Goal: Transaction & Acquisition: Purchase product/service

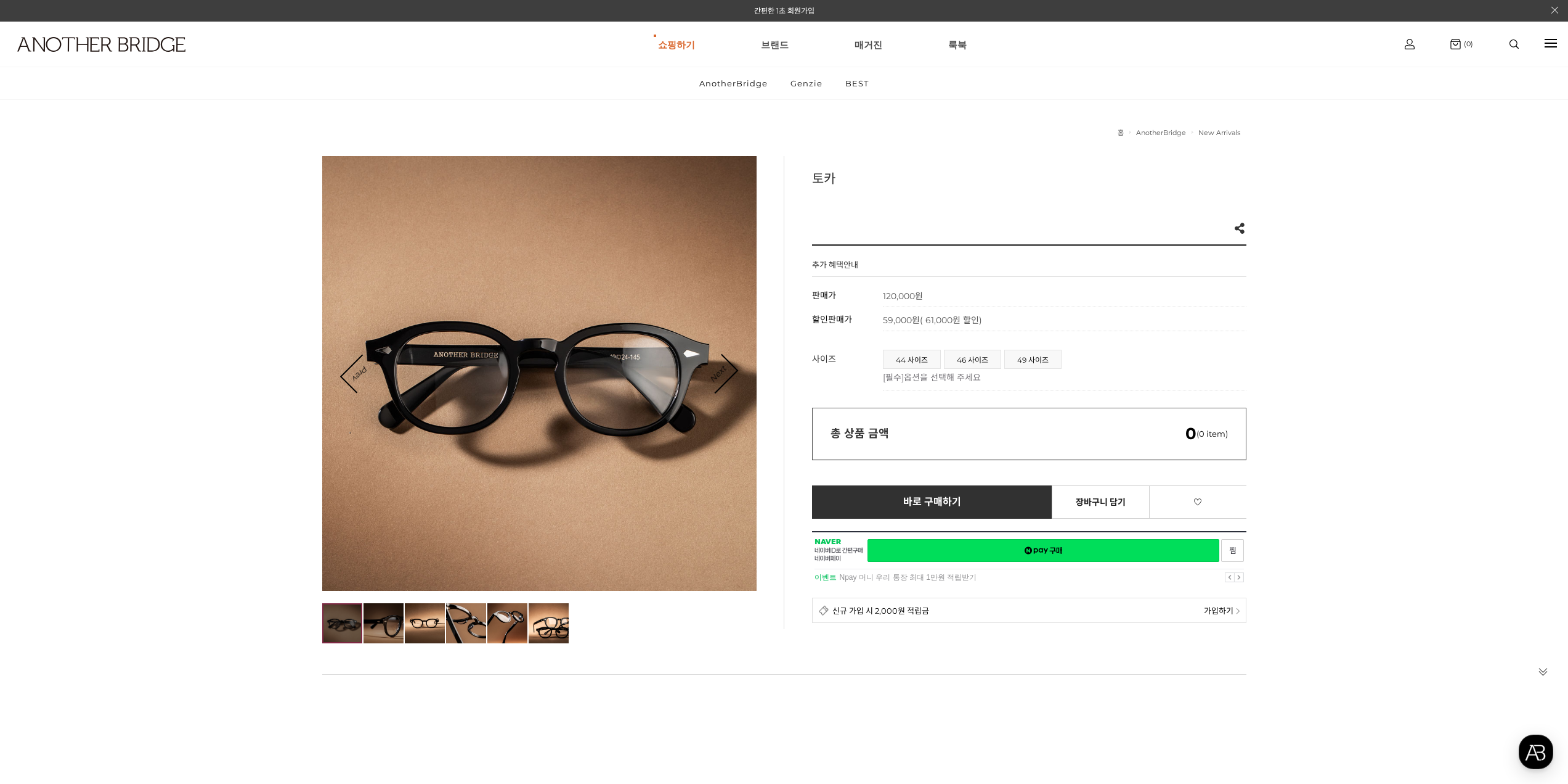
click at [386, 633] on img at bounding box center [384, 623] width 40 height 40
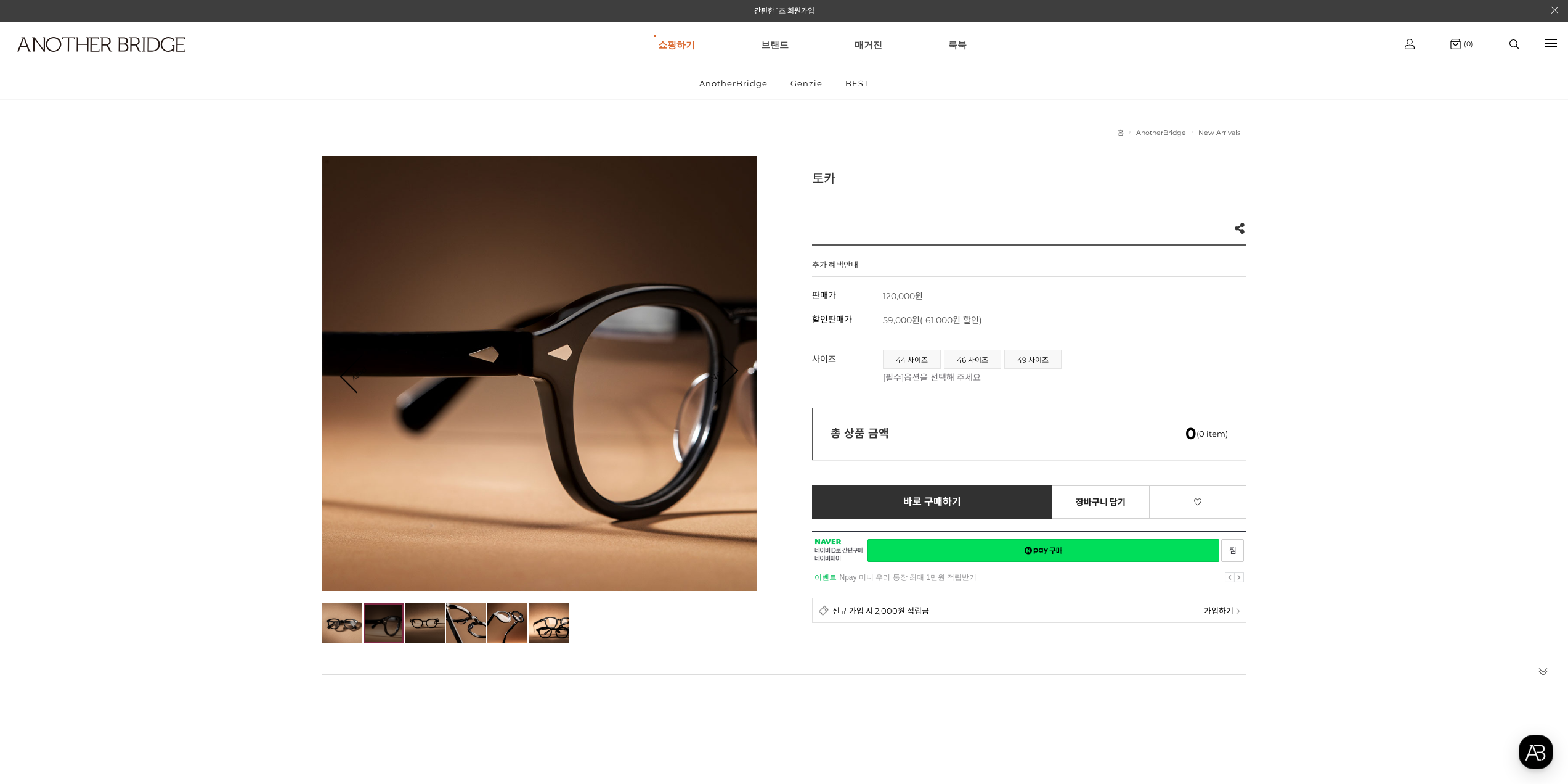
click at [433, 622] on img at bounding box center [425, 623] width 40 height 40
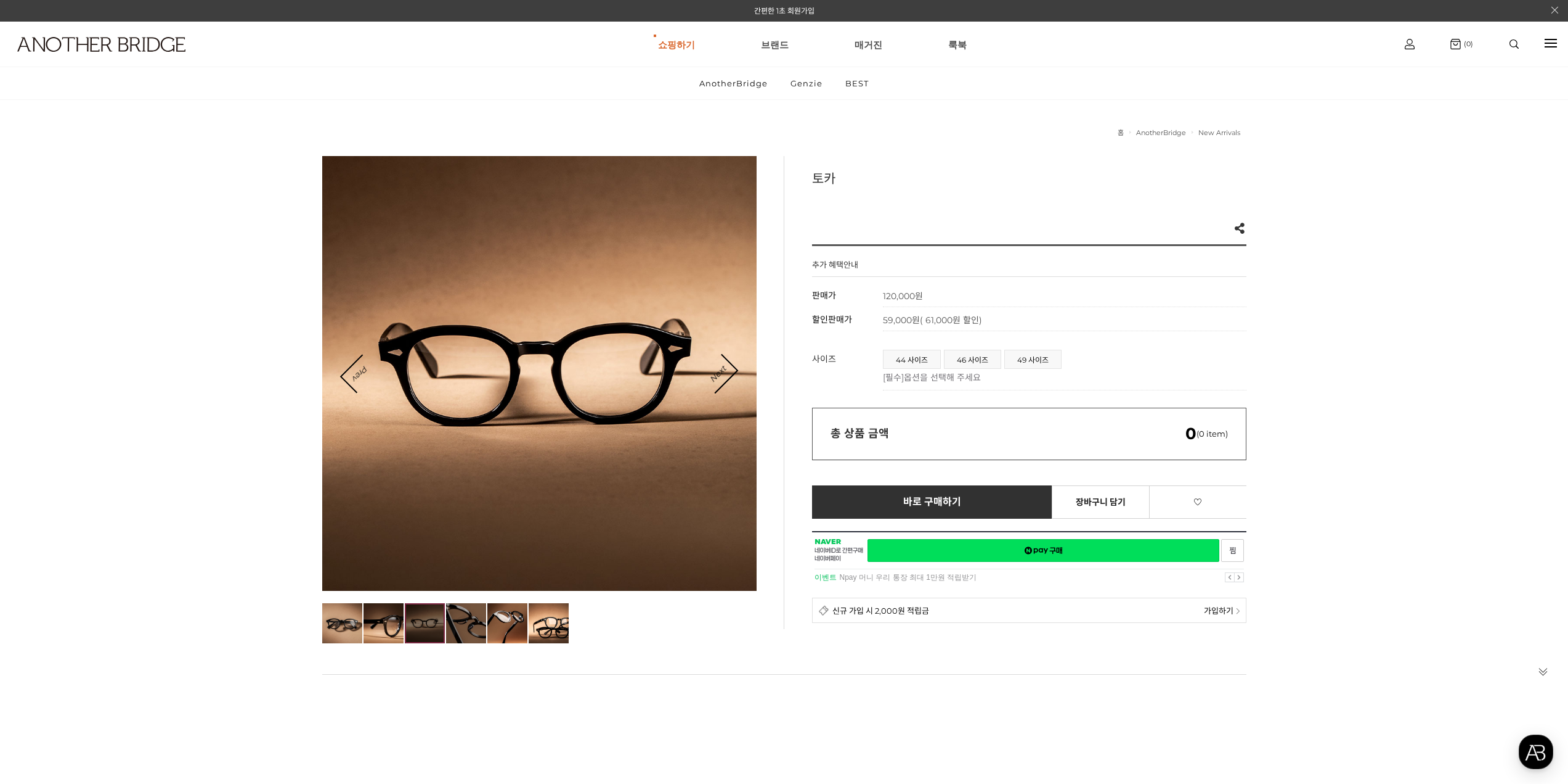
click at [477, 620] on img at bounding box center [466, 623] width 40 height 40
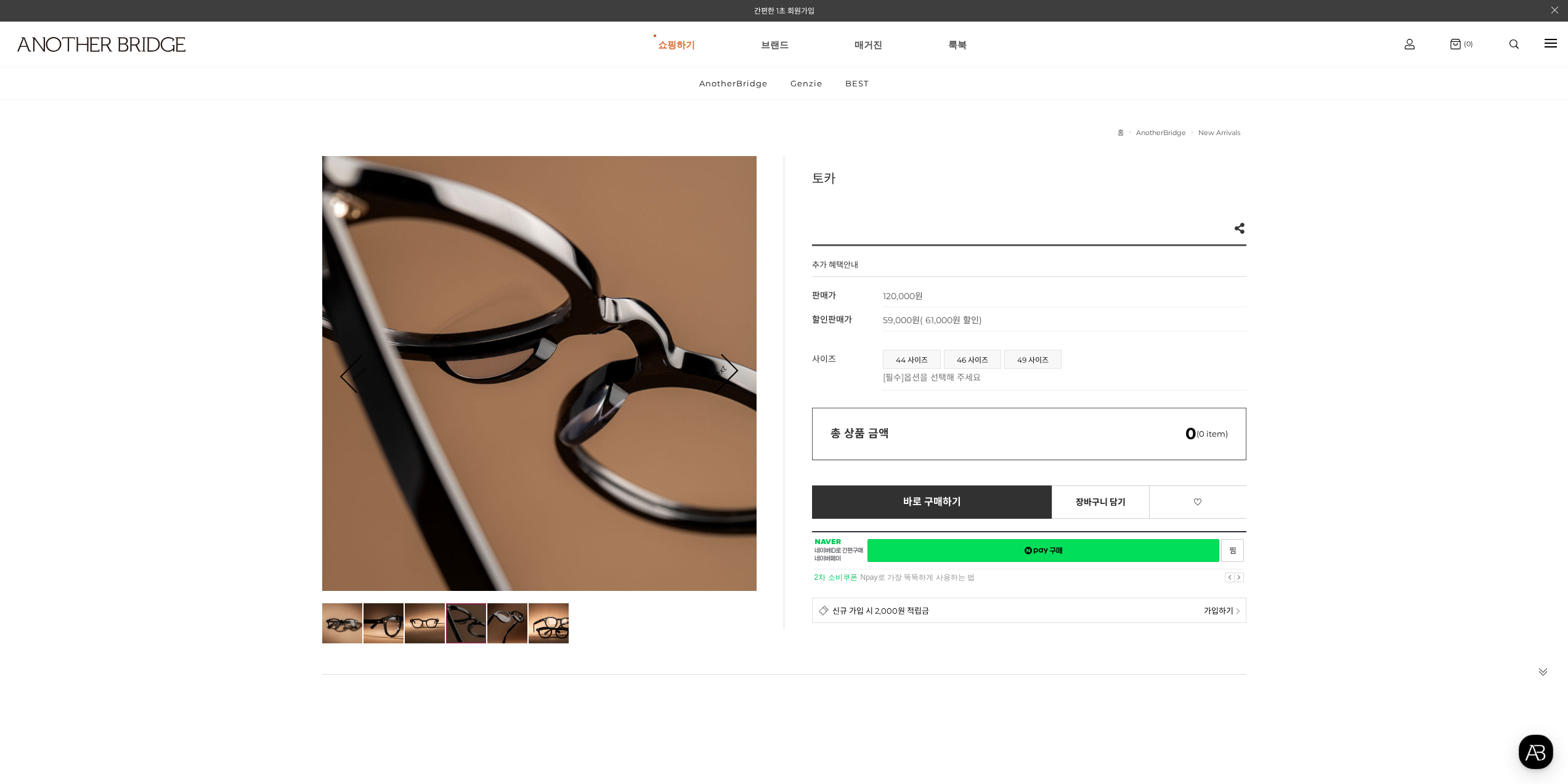
click at [515, 619] on img at bounding box center [508, 623] width 40 height 40
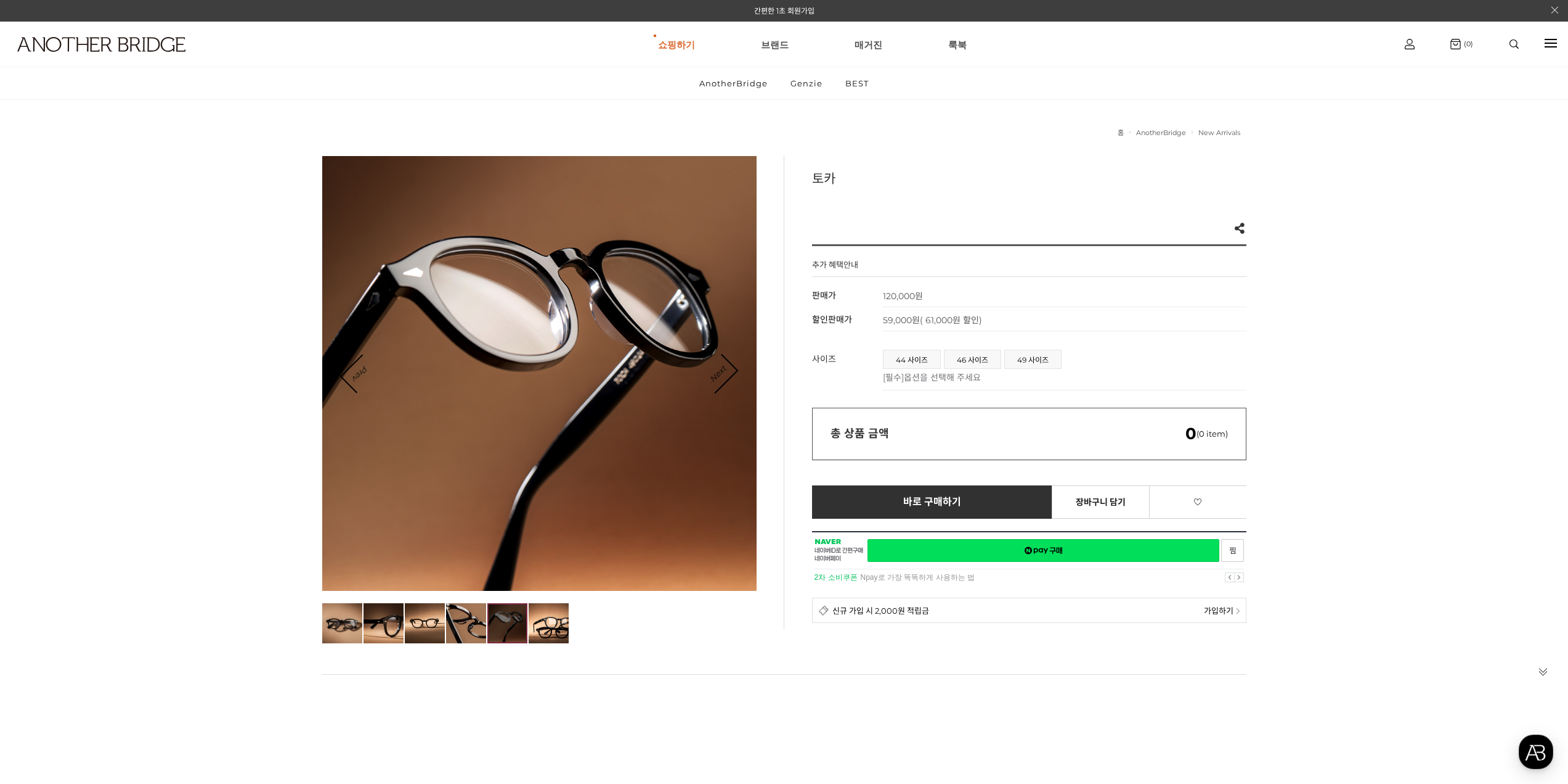
click at [569, 624] on ul at bounding box center [539, 623] width 435 height 40
click at [426, 620] on img at bounding box center [425, 623] width 40 height 40
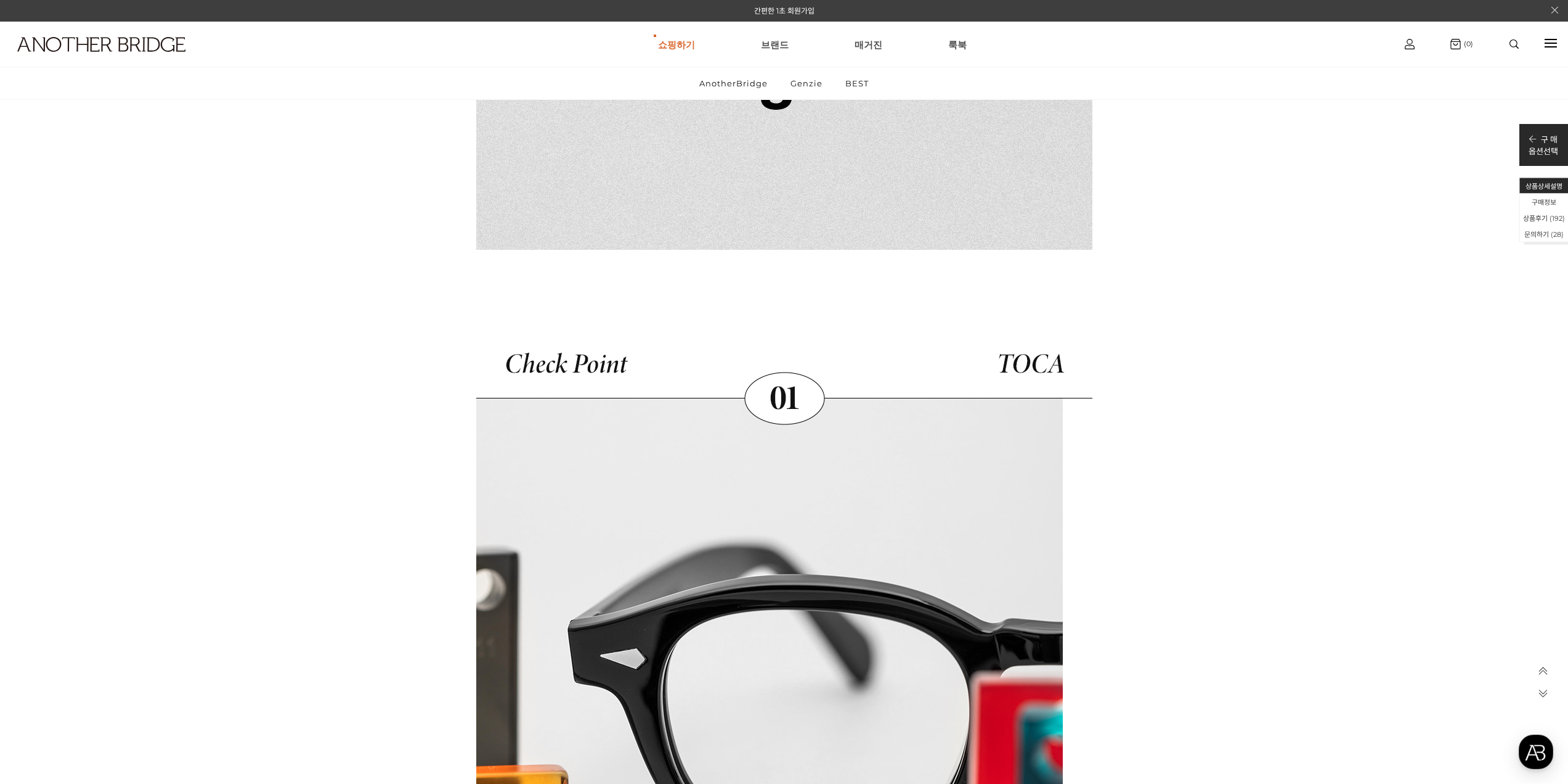
scroll to position [23869, 0]
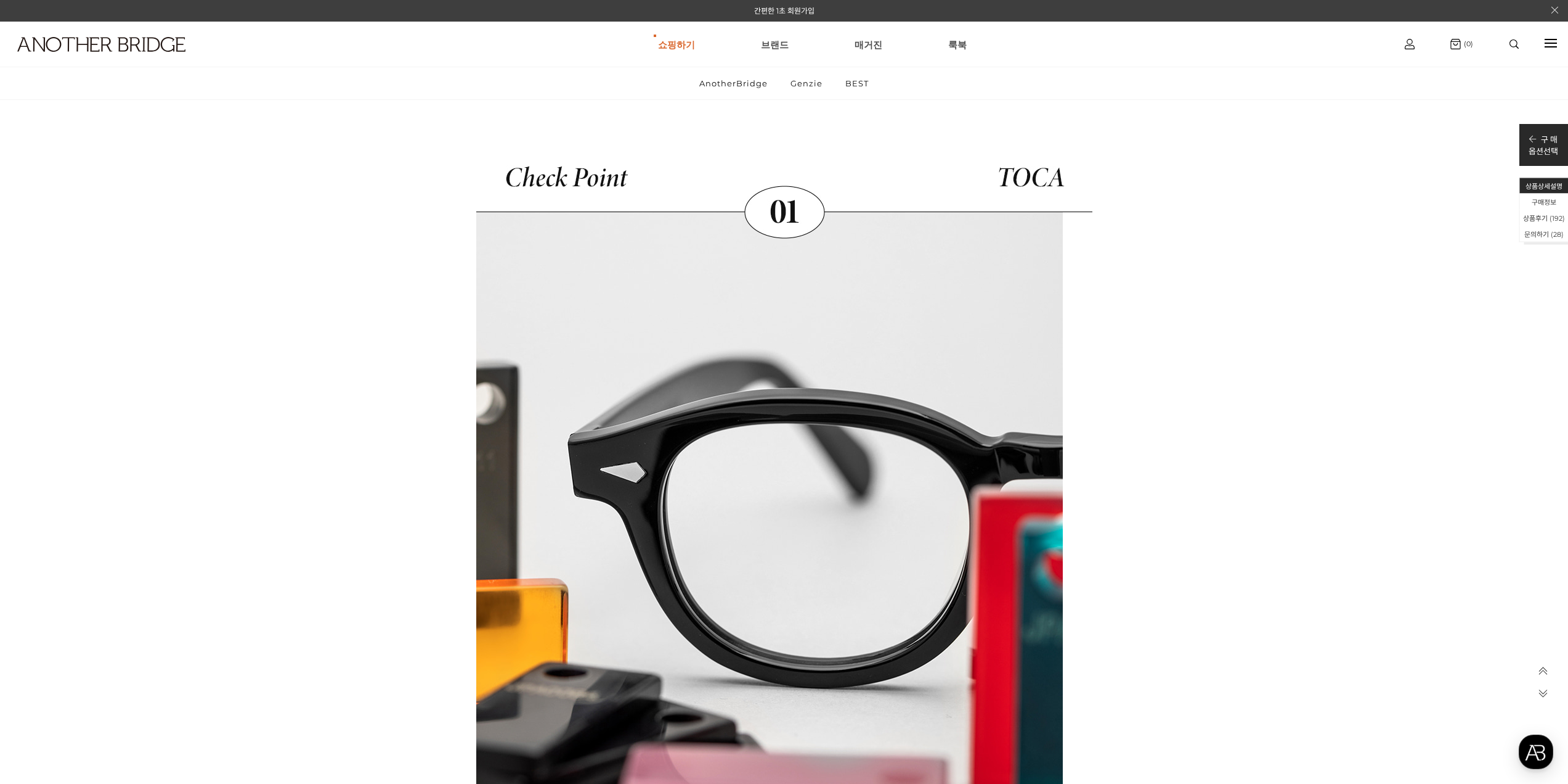
drag, startPoint x: 1574, startPoint y: 318, endPoint x: 1364, endPoint y: 314, distance: 210.0
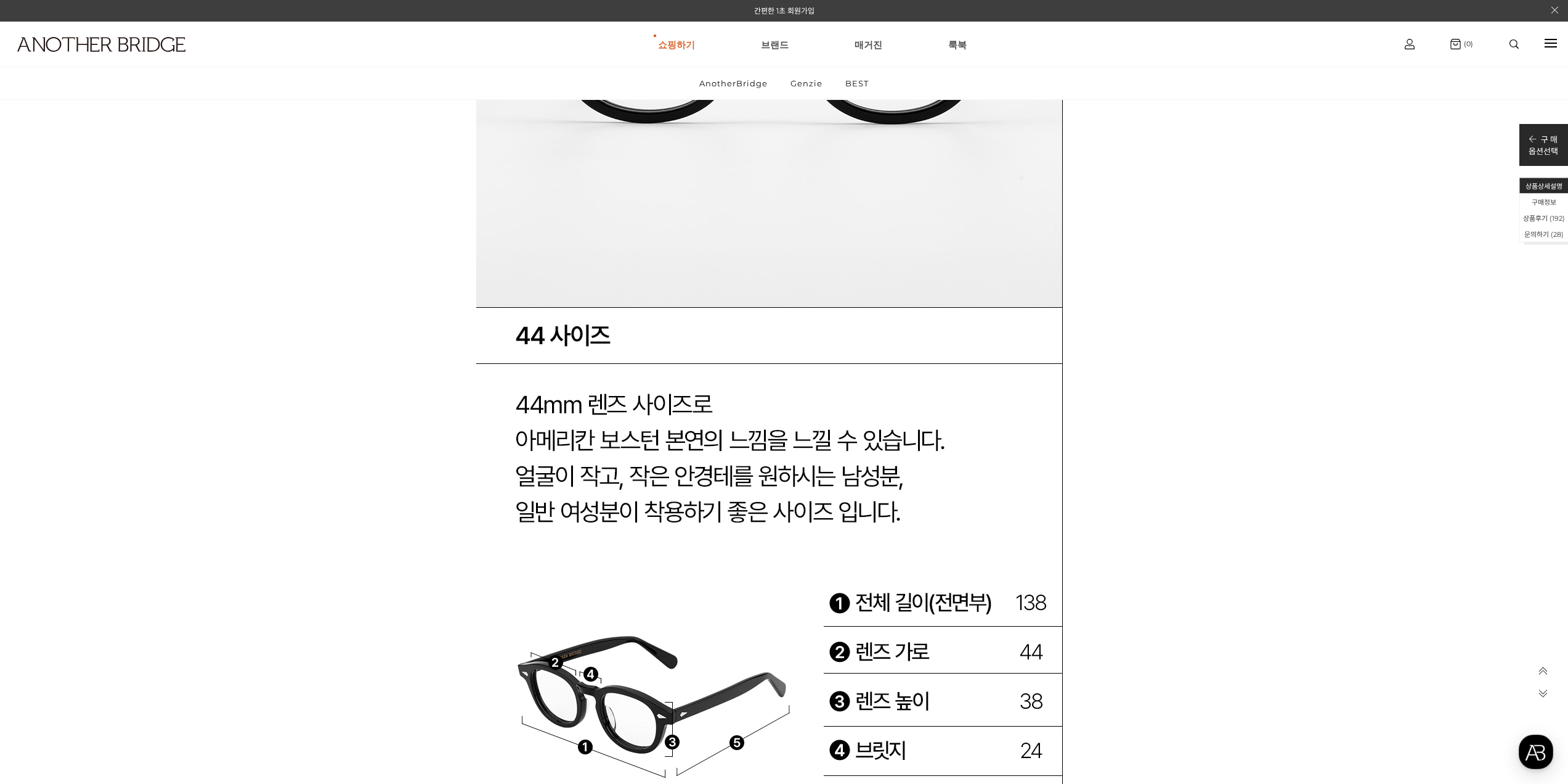
scroll to position [46120, 0]
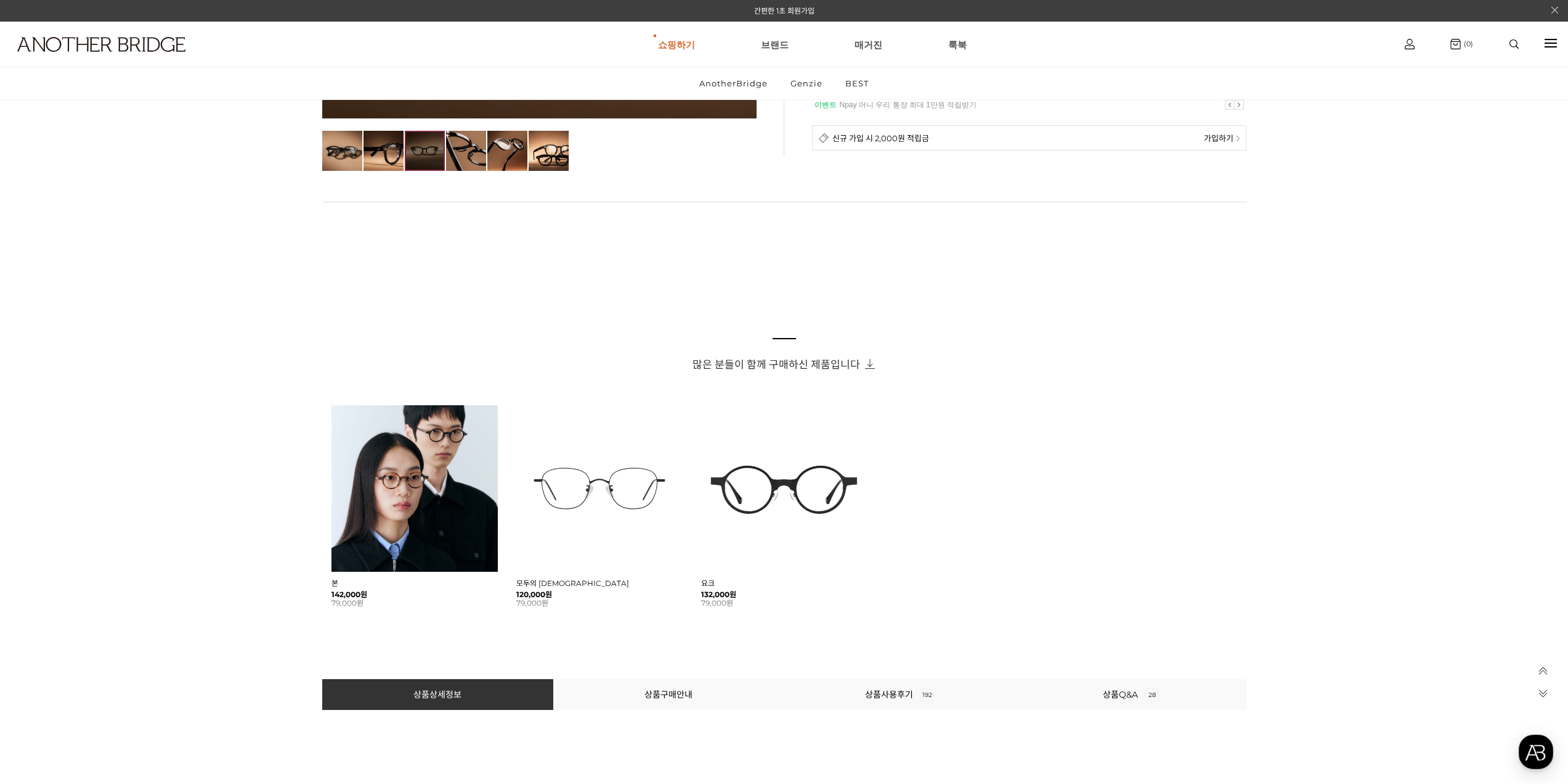
scroll to position [0, 0]
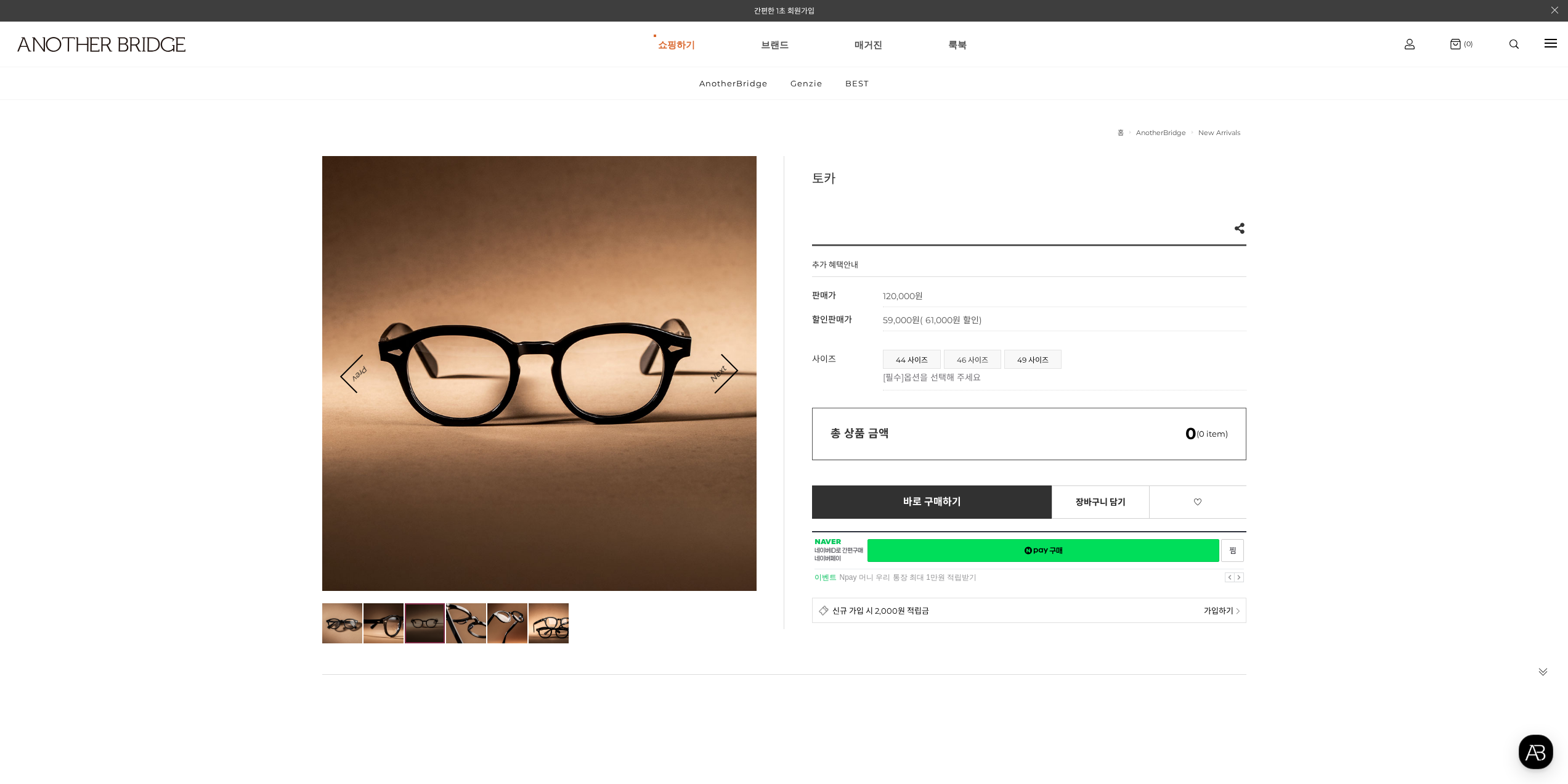
click at [958, 360] on span "46 사이즈" at bounding box center [973, 359] width 56 height 18
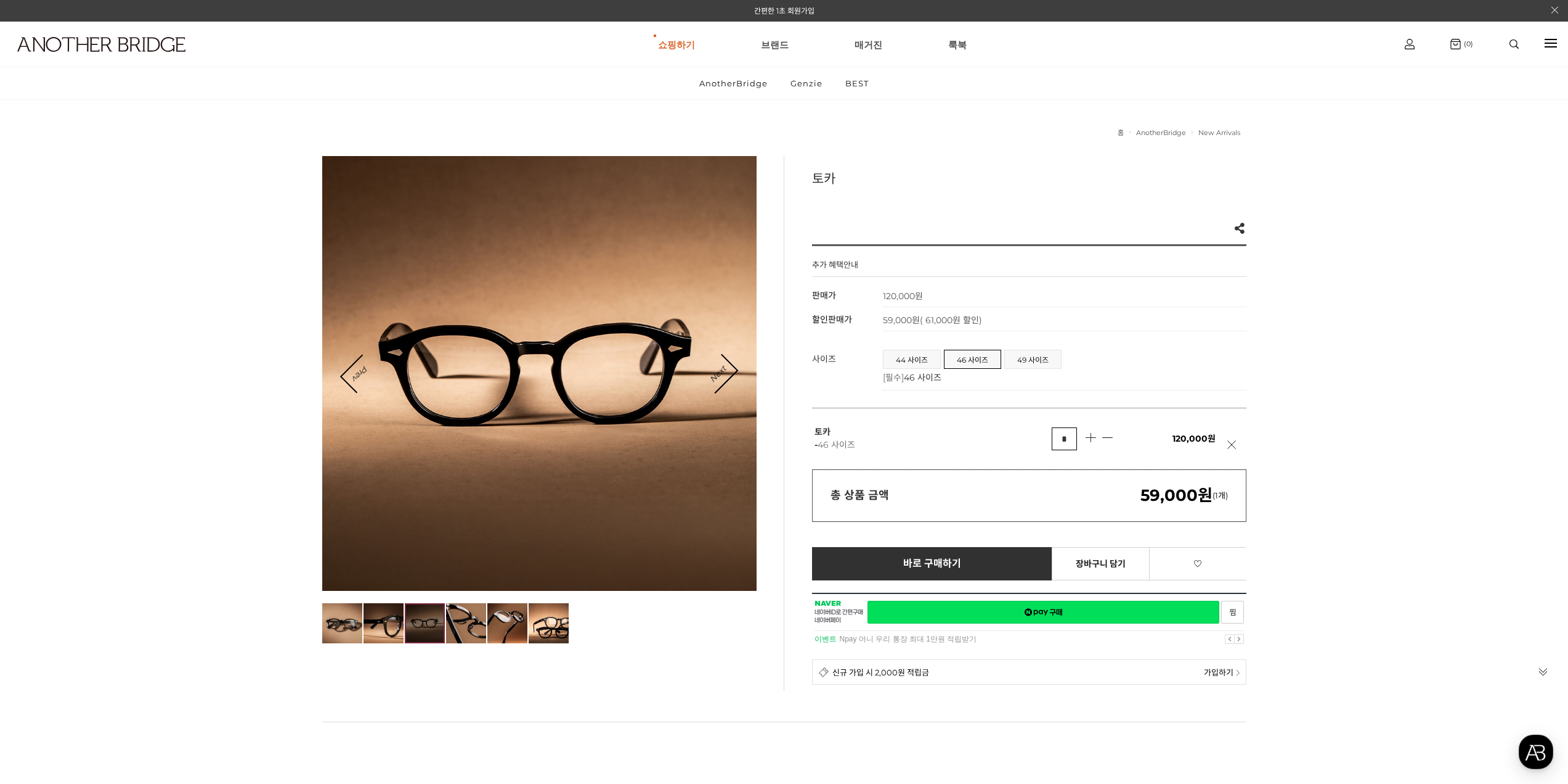
click at [743, 367] on div at bounding box center [539, 373] width 435 height 435
click at [729, 368] on link "Next" at bounding box center [717, 373] width 38 height 38
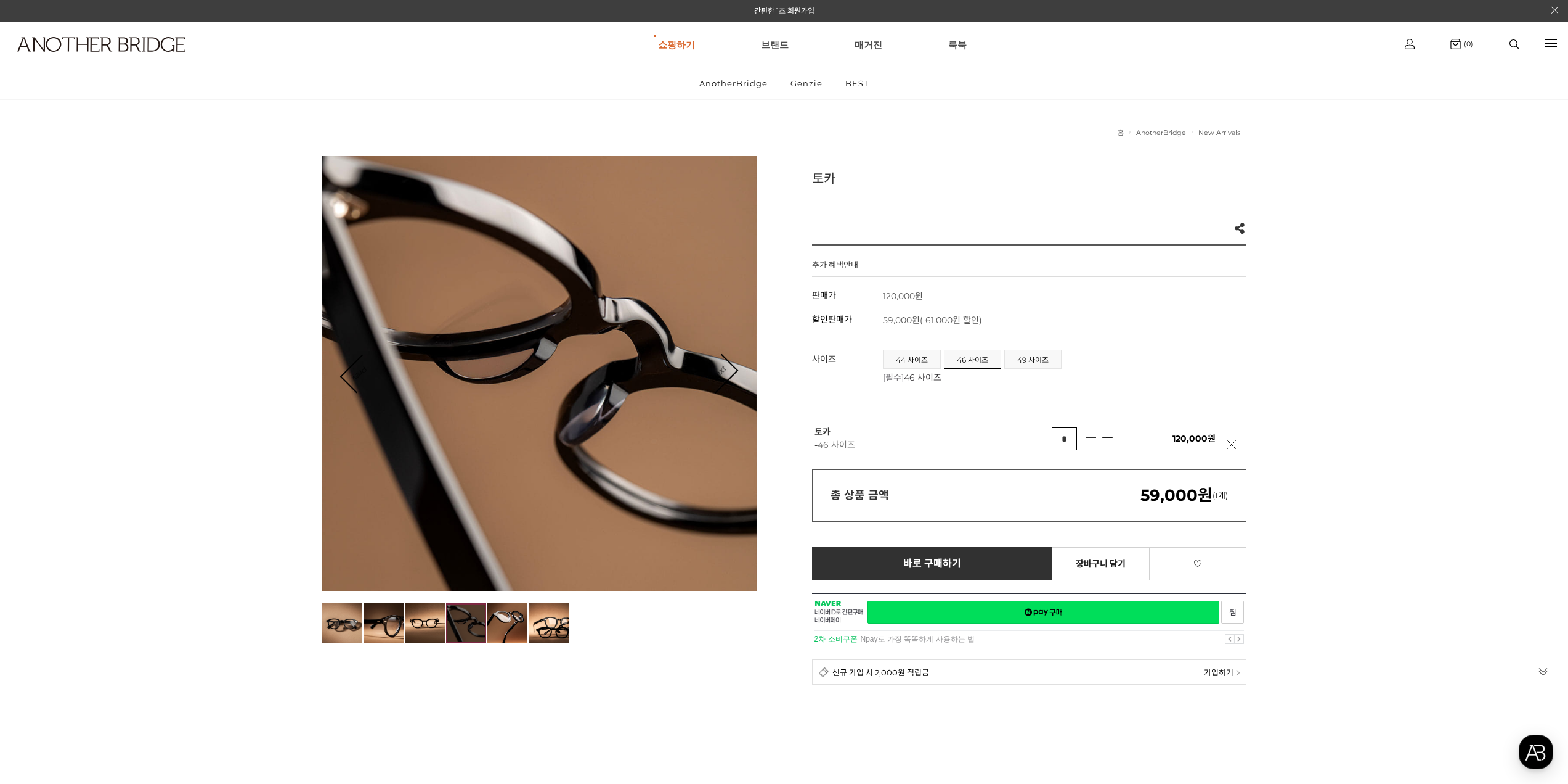
click at [729, 368] on link "Next" at bounding box center [717, 373] width 38 height 38
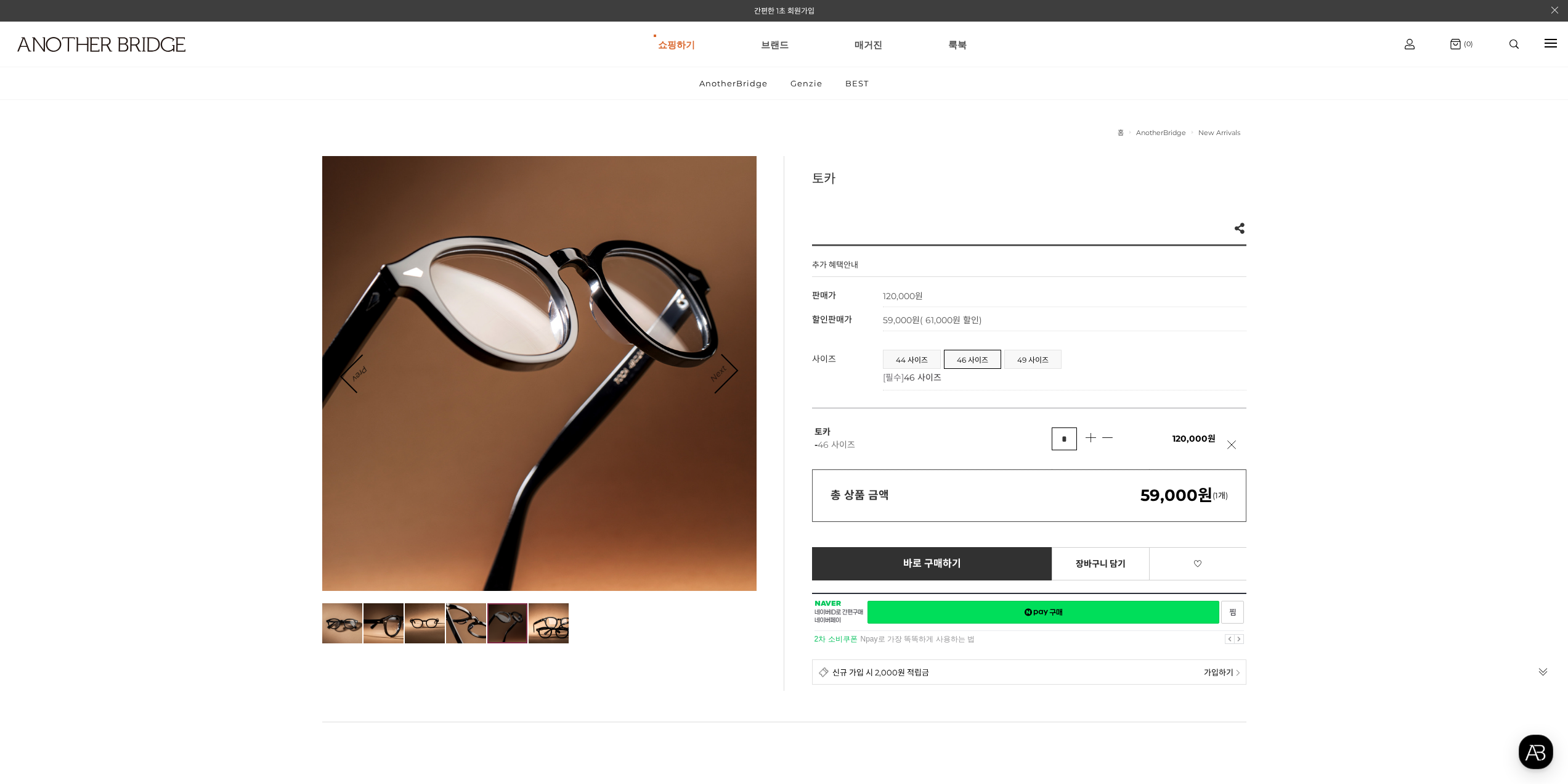
click at [729, 368] on link "Next" at bounding box center [717, 373] width 38 height 38
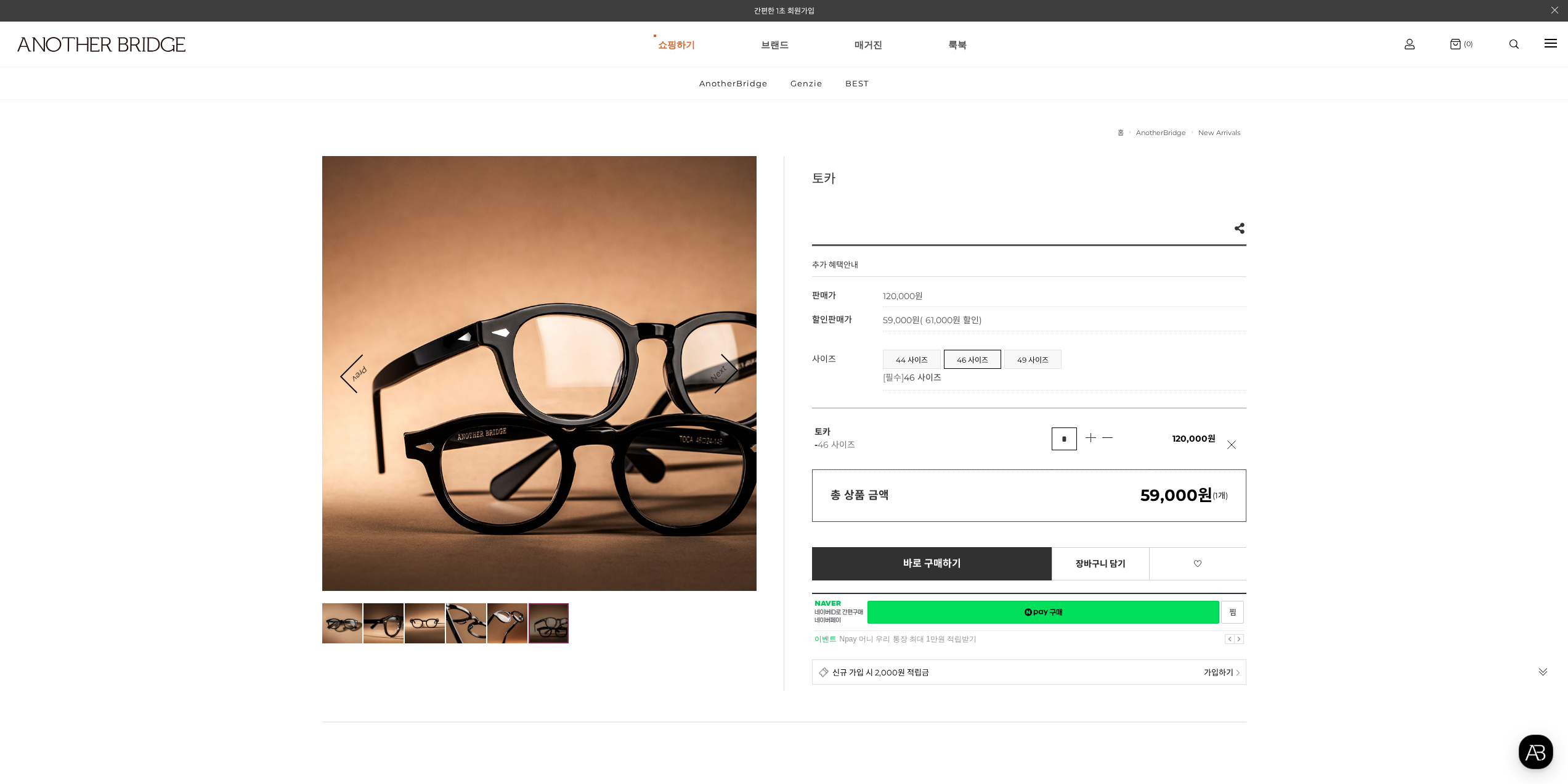
click at [729, 368] on link "Next" at bounding box center [717, 373] width 38 height 38
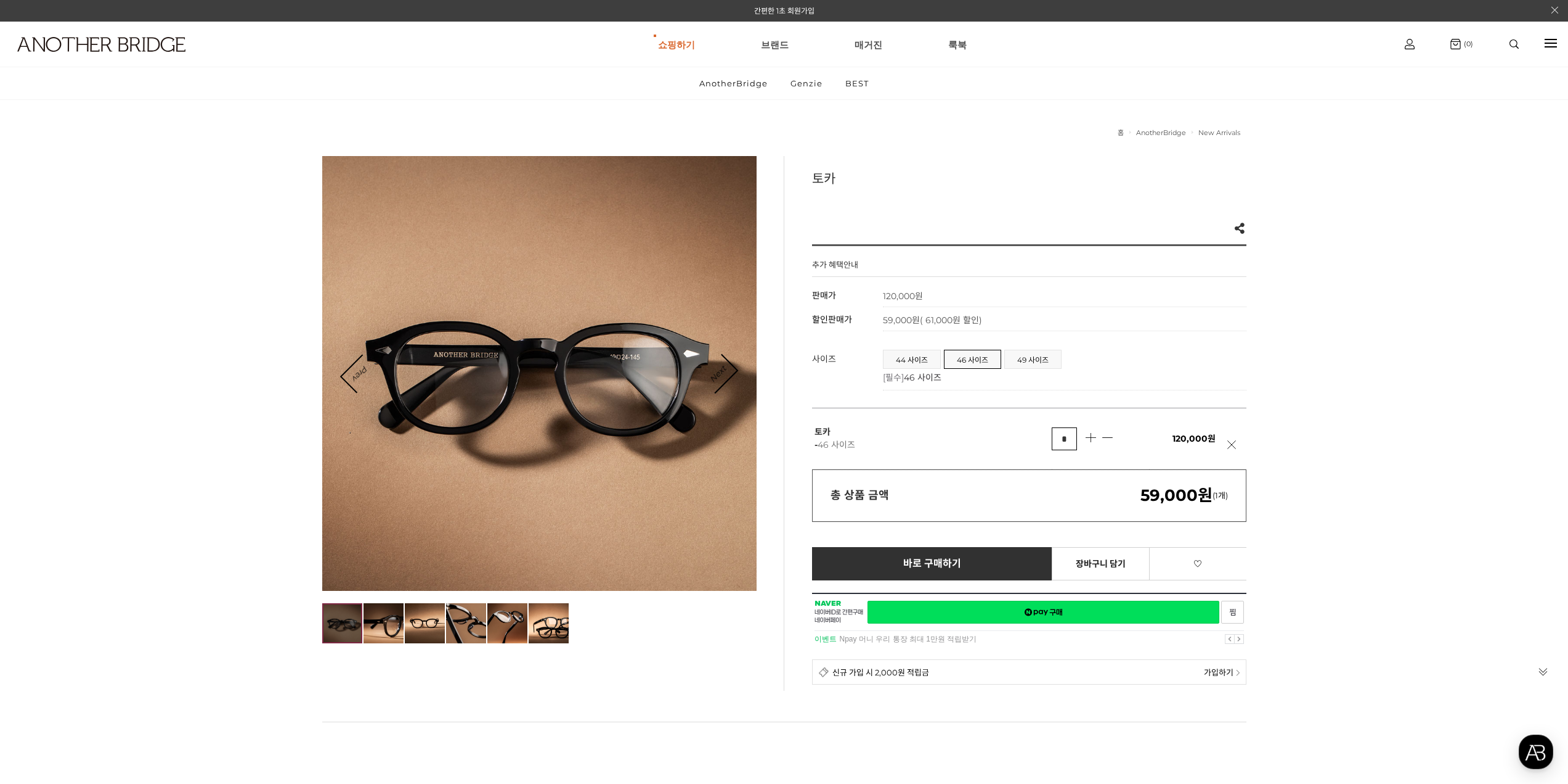
click at [1034, 613] on div at bounding box center [1029, 619] width 435 height 54
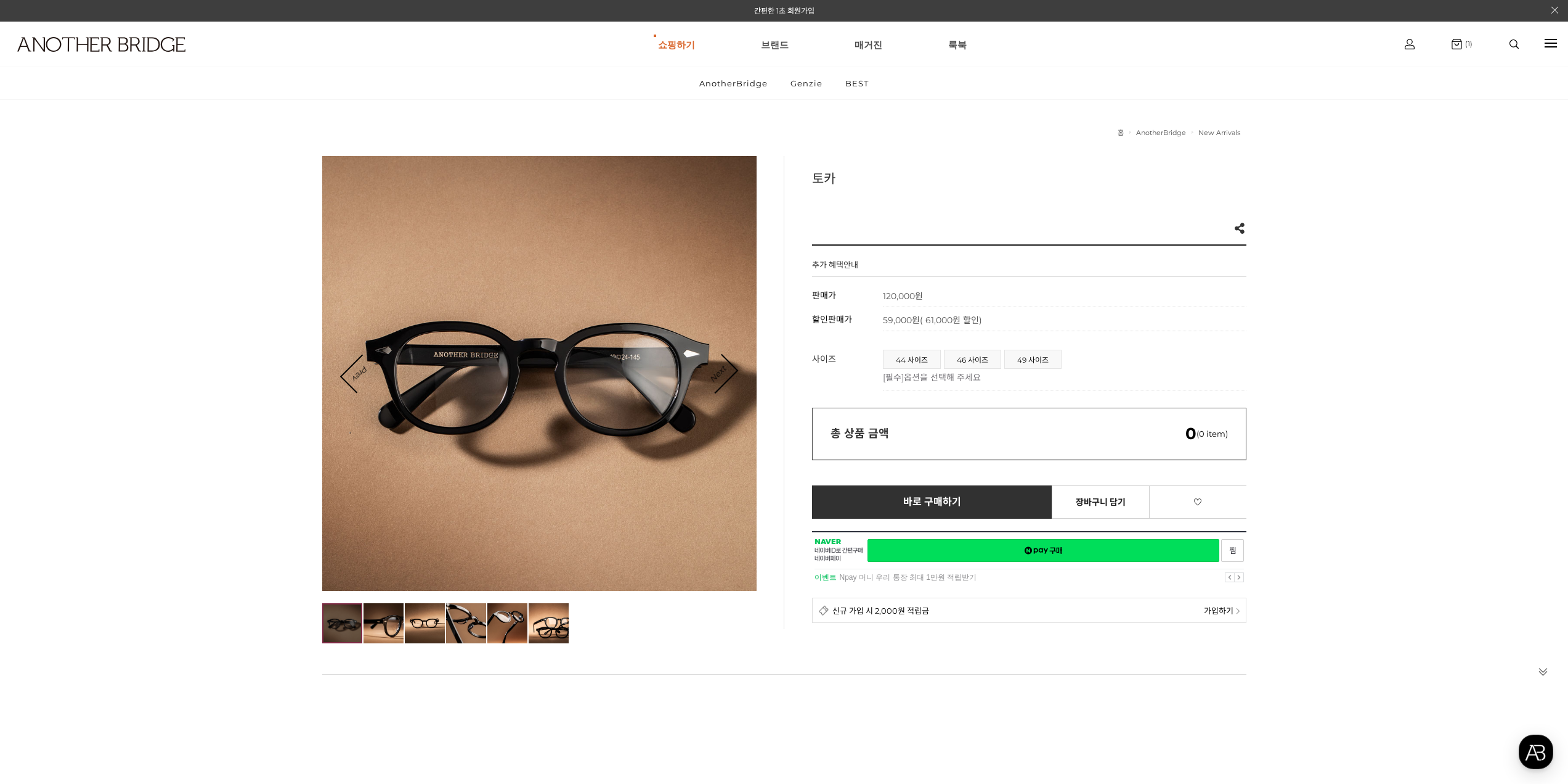
click at [942, 382] on span "옵션을 선택해 주세요" at bounding box center [942, 377] width 77 height 11
click at [900, 356] on span "44 사이즈" at bounding box center [912, 359] width 56 height 18
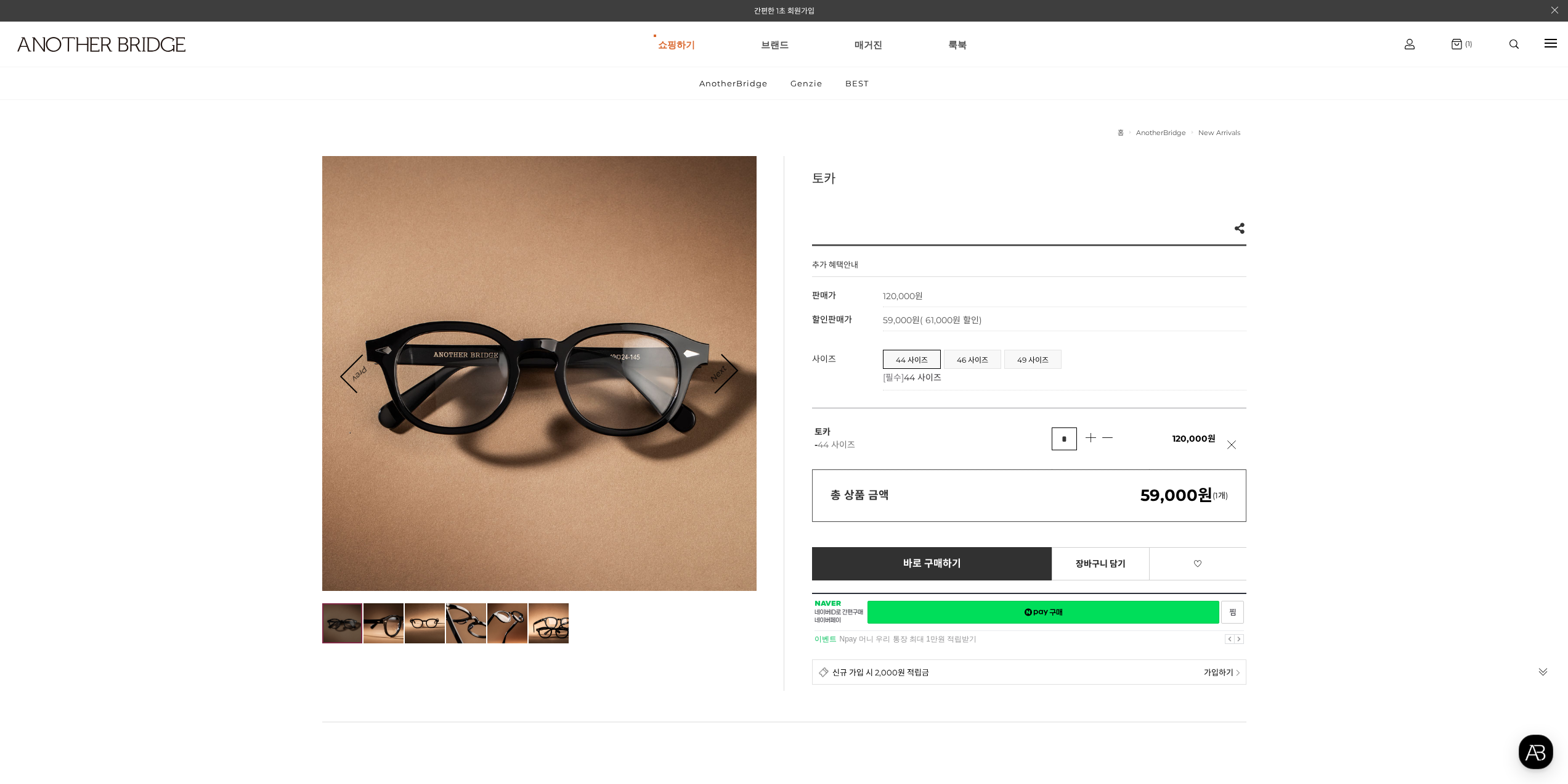
click at [1044, 611] on div at bounding box center [1029, 619] width 435 height 54
click at [711, 123] on link "All" at bounding box center [760, 119] width 105 height 17
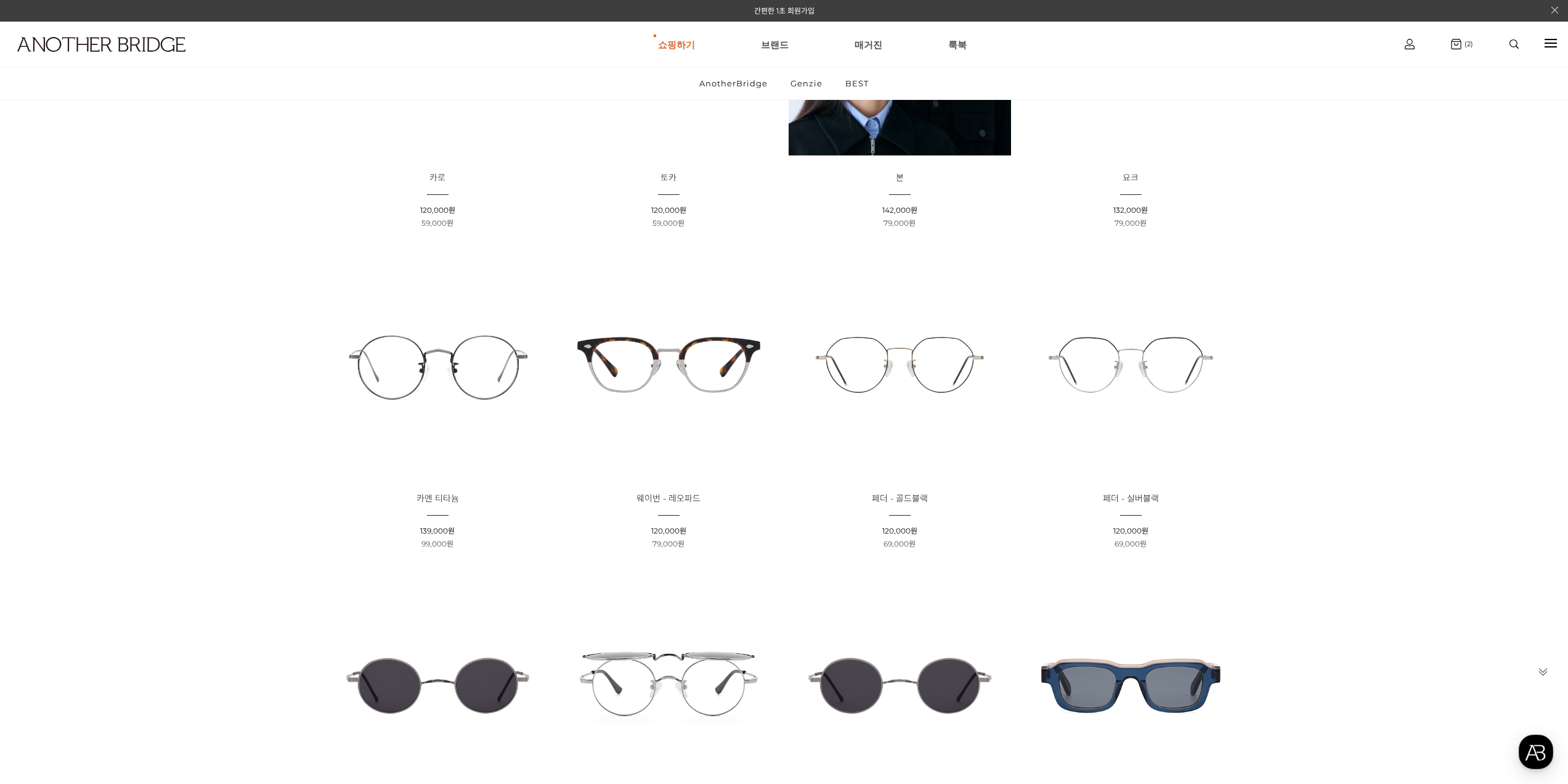
scroll to position [341, 0]
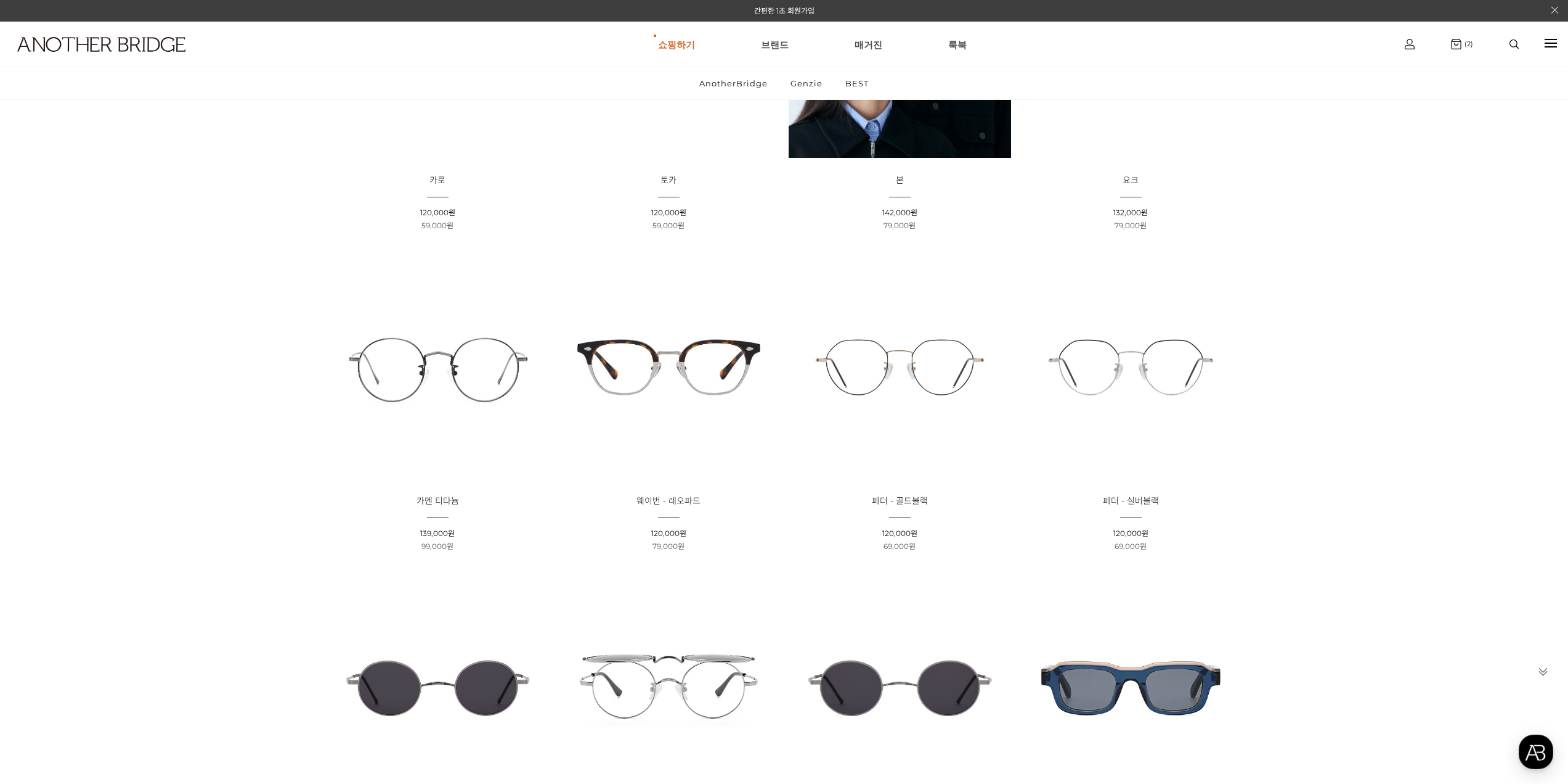
click at [681, 357] on img at bounding box center [669, 367] width 223 height 223
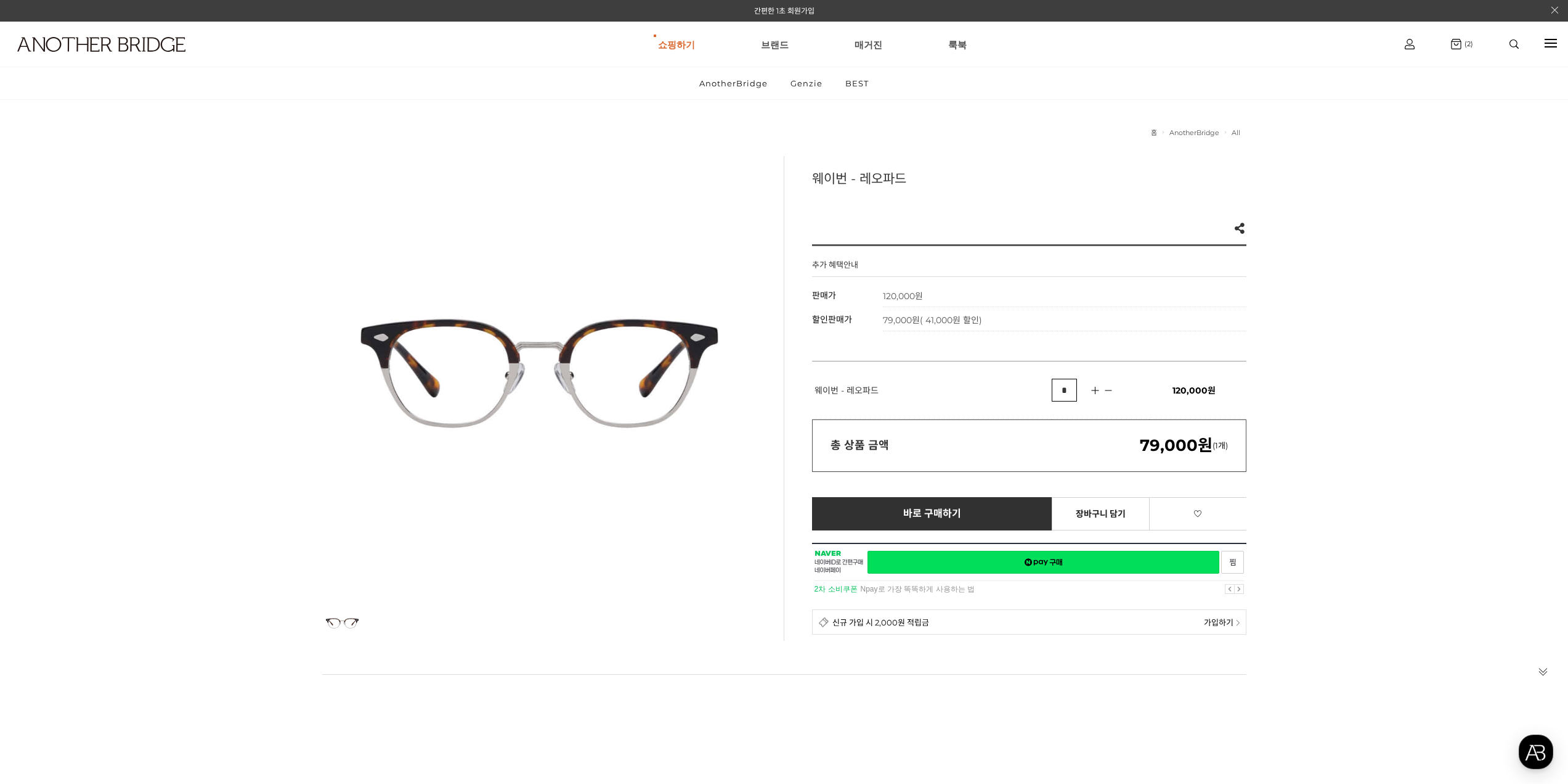
click at [887, 231] on div "웨이번 - 레오파드 Like 0 제품의 링크를 복사하여 공유하실 수 있습니다. FACEBOOK TWEETER URL 복사 추가 혜택안내 기본 …" at bounding box center [1015, 398] width 463 height 485
click at [864, 276] on div "추가 혜택안내 기본 정보 상품명 웨이번 - 레오파드 판매가 120,000원 할인판매가 79,000원 ( 41,000원 할인) 정기결제 구매방법…" at bounding box center [1029, 443] width 435 height 397
click at [857, 299] on th "판매가" at bounding box center [847, 295] width 71 height 24
click at [880, 330] on th "할인판매가" at bounding box center [847, 319] width 71 height 24
